Goal: Task Accomplishment & Management: Manage account settings

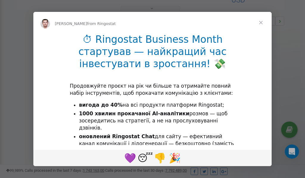
click at [262, 23] on span "Close" at bounding box center [260, 22] width 21 height 21
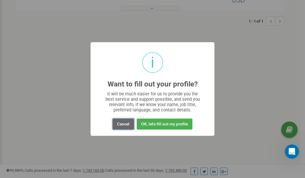
click at [122, 124] on button "Cancel" at bounding box center [123, 124] width 21 height 11
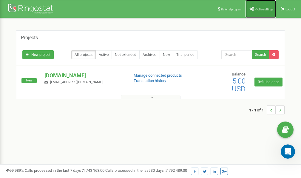
click at [265, 8] on span "Profile settings" at bounding box center [263, 9] width 18 height 3
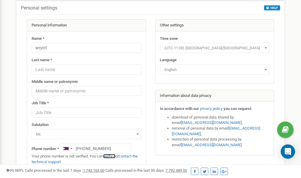
click at [110, 156] on link "verify it" at bounding box center [109, 156] width 12 height 4
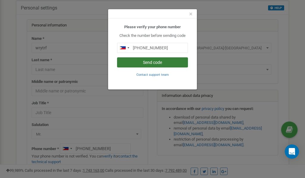
click at [145, 63] on button "Send code" at bounding box center [152, 62] width 71 height 10
